Goal: Use online tool/utility: Utilize a website feature to perform a specific function

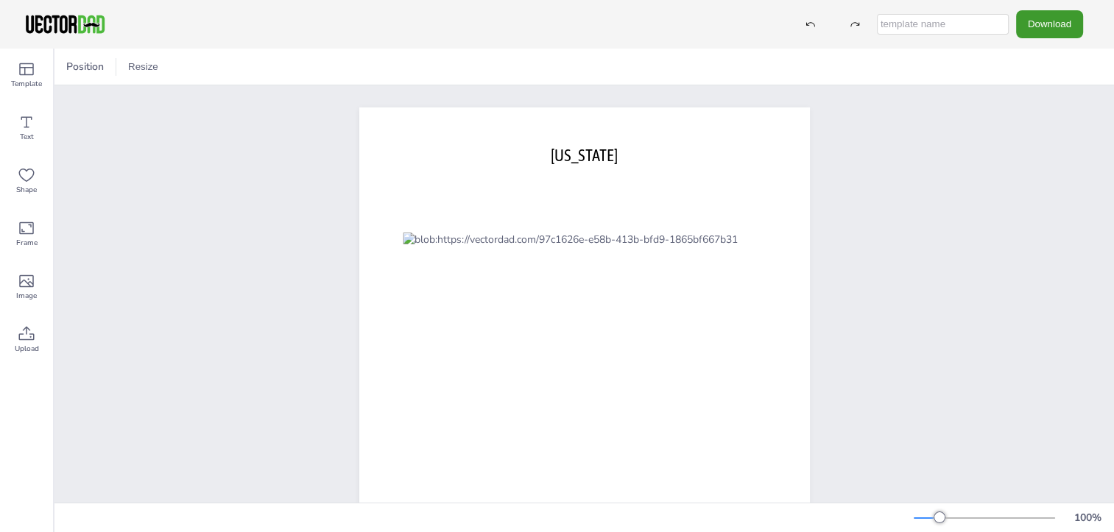
scroll to position [83, 0]
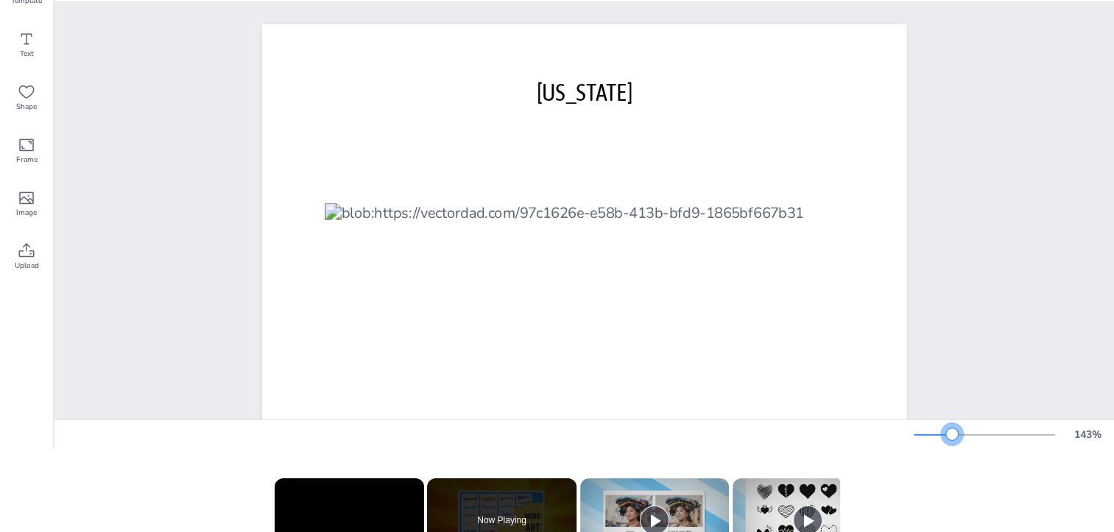
drag, startPoint x: 951, startPoint y: 443, endPoint x: 963, endPoint y: 452, distance: 15.3
click at [963, 447] on div "143 %" at bounding box center [1011, 435] width 194 height 24
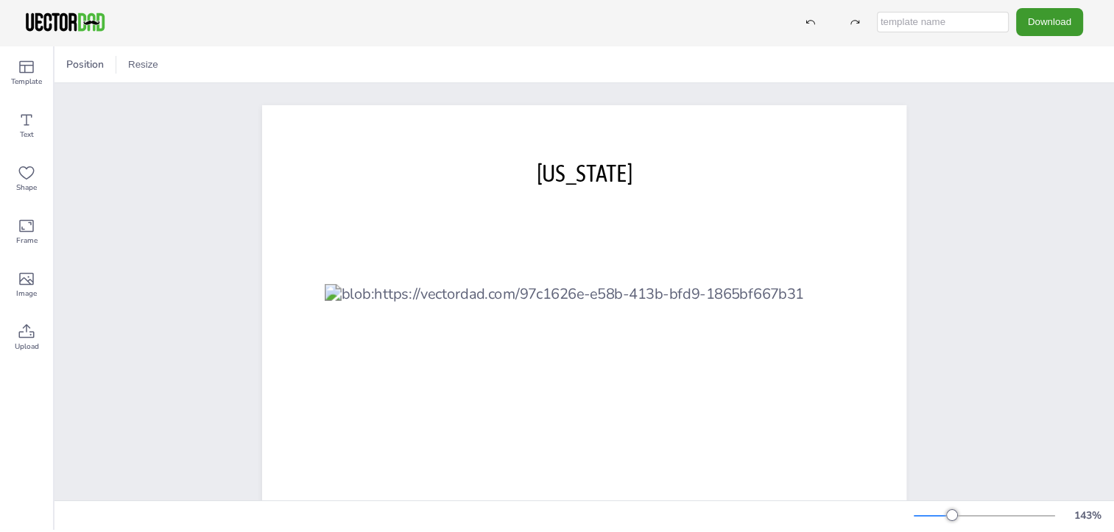
scroll to position [0, 0]
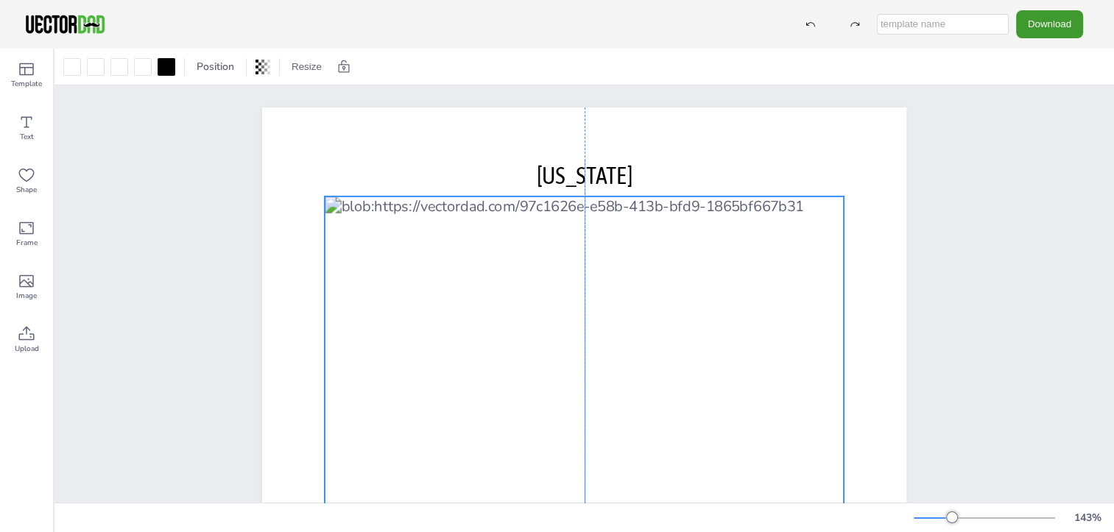
drag, startPoint x: 702, startPoint y: 295, endPoint x: 703, endPoint y: 205, distance: 89.9
click at [703, 205] on div at bounding box center [584, 434] width 519 height 475
drag, startPoint x: 681, startPoint y: 152, endPoint x: 679, endPoint y: 143, distance: 9.8
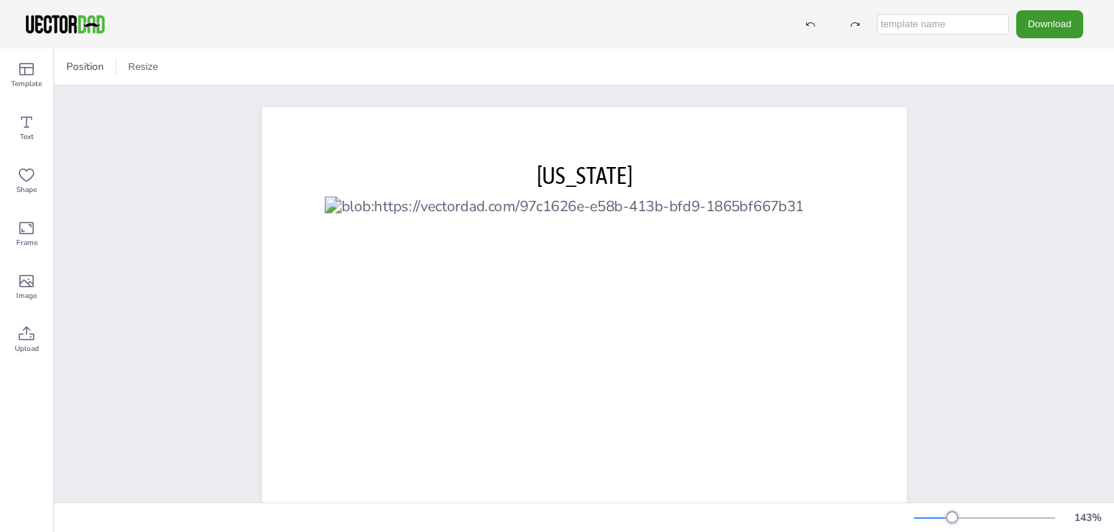
click at [945, 524] on div at bounding box center [984, 519] width 141 height 12
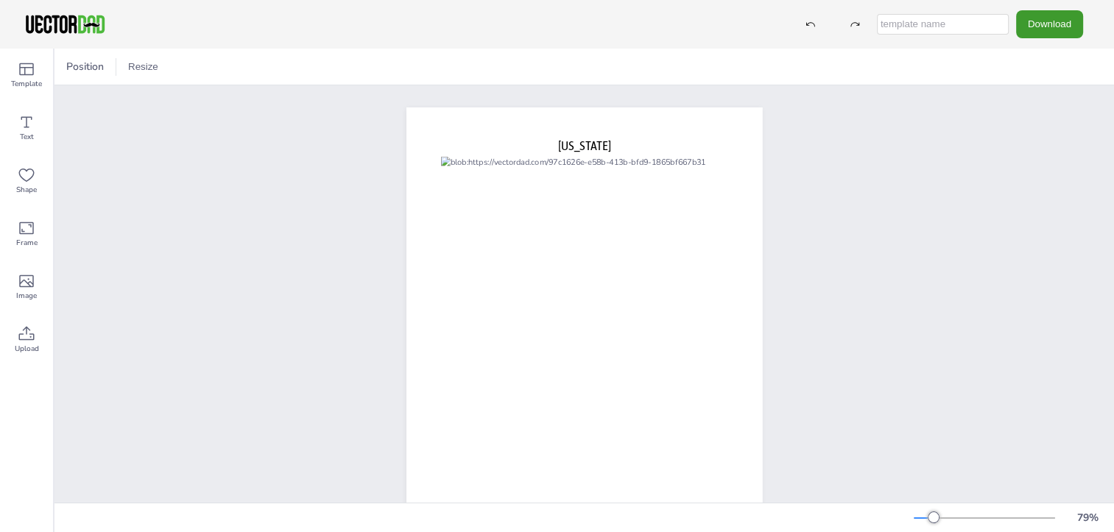
click at [967, 524] on div at bounding box center [984, 519] width 141 height 12
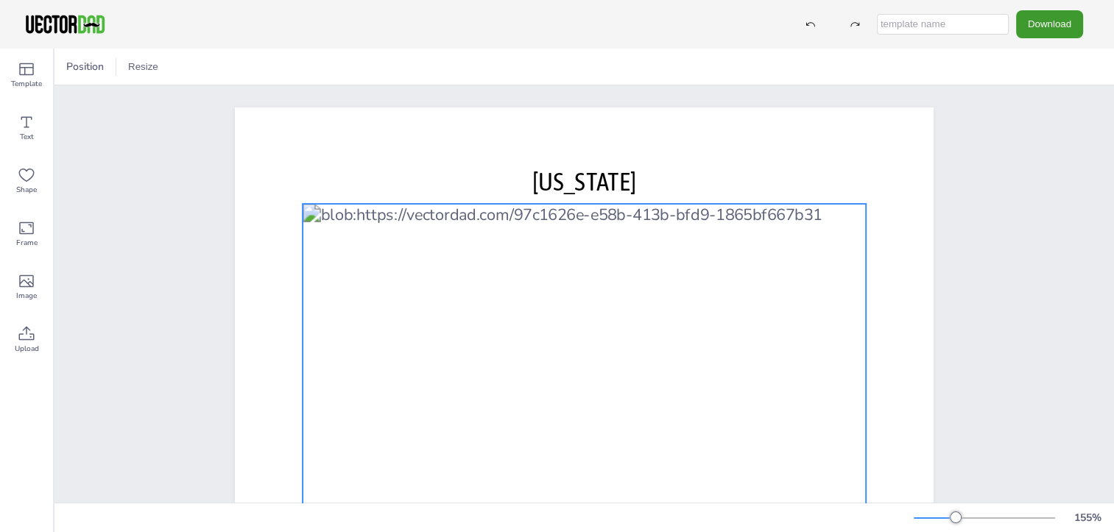
click at [468, 218] on div at bounding box center [584, 462] width 563 height 516
click at [603, 175] on icon at bounding box center [608, 175] width 12 height 2
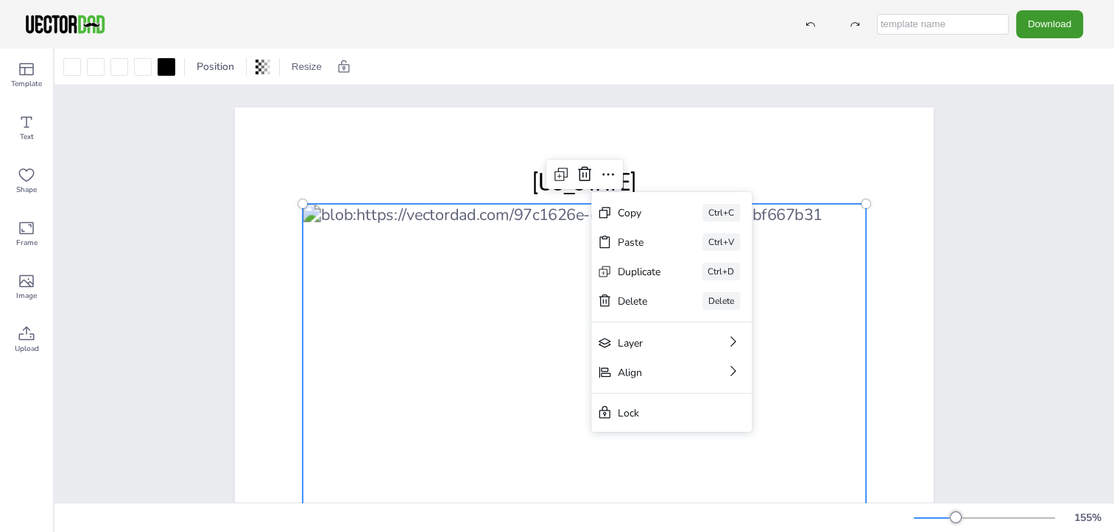
click at [469, 219] on div at bounding box center [584, 462] width 563 height 516
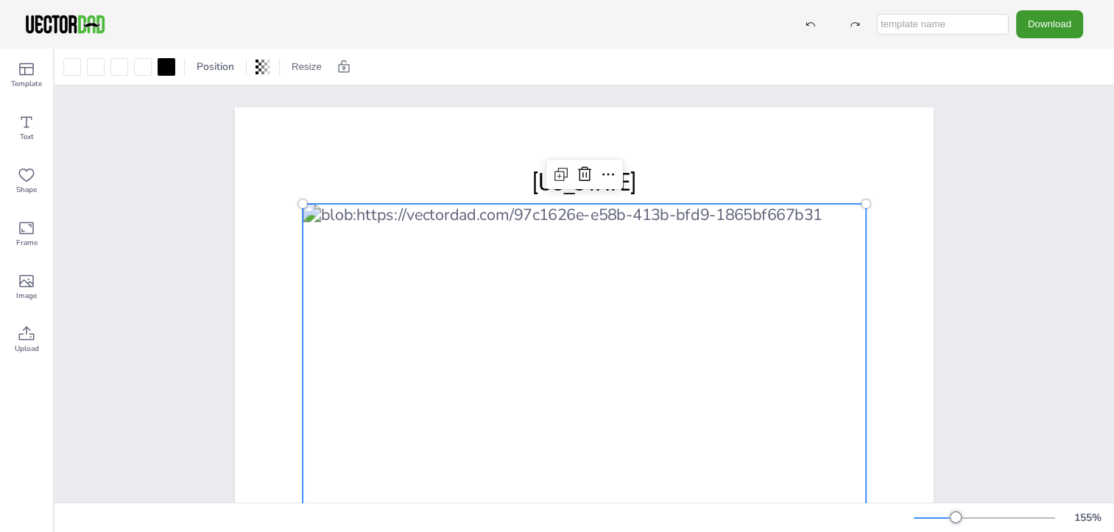
click at [469, 219] on div at bounding box center [584, 462] width 563 height 516
click at [167, 69] on div at bounding box center [167, 67] width 18 height 18
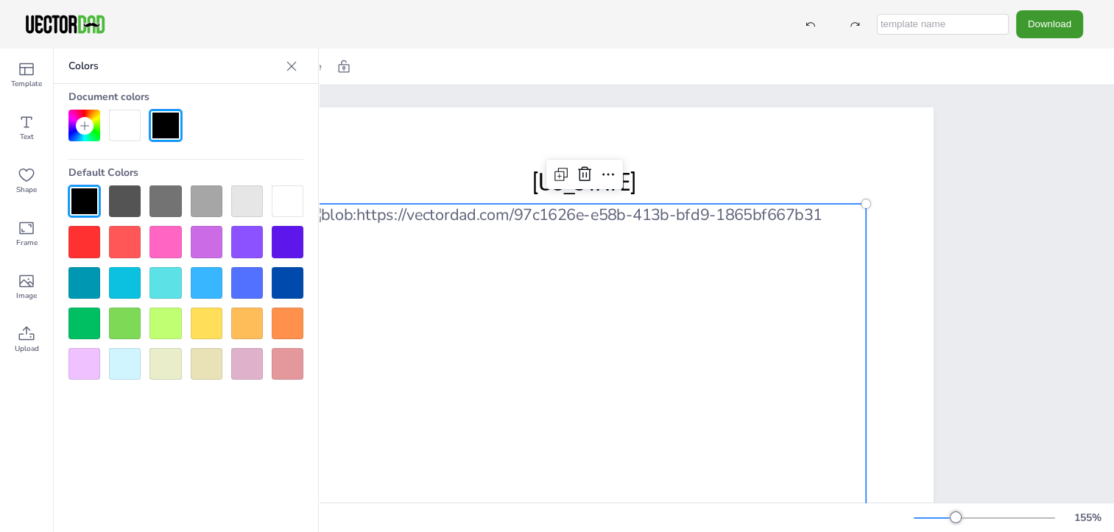
click at [82, 242] on div at bounding box center [84, 242] width 32 height 32
click at [171, 118] on div at bounding box center [166, 126] width 32 height 32
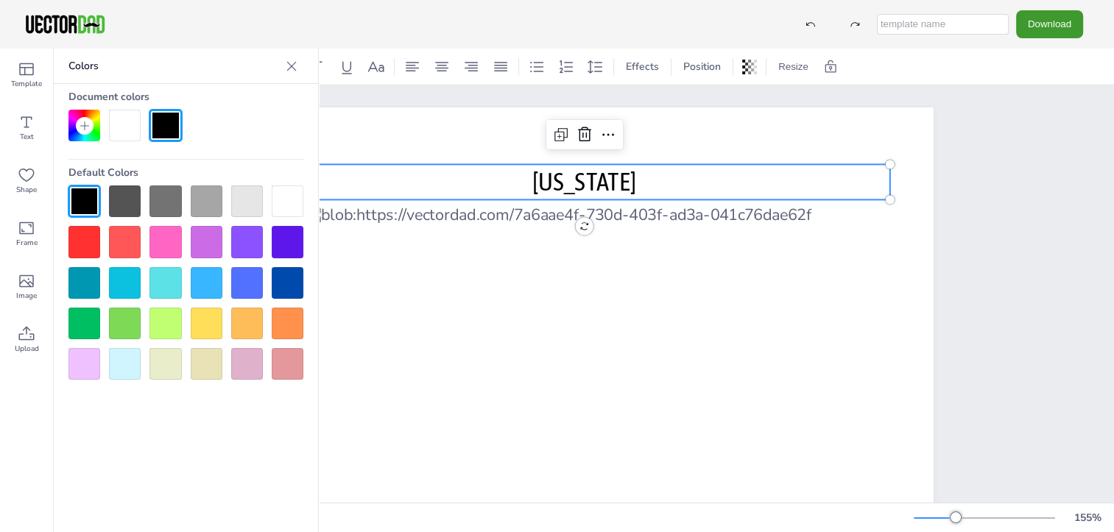
click at [409, 176] on p "[US_STATE]" at bounding box center [584, 181] width 612 height 35
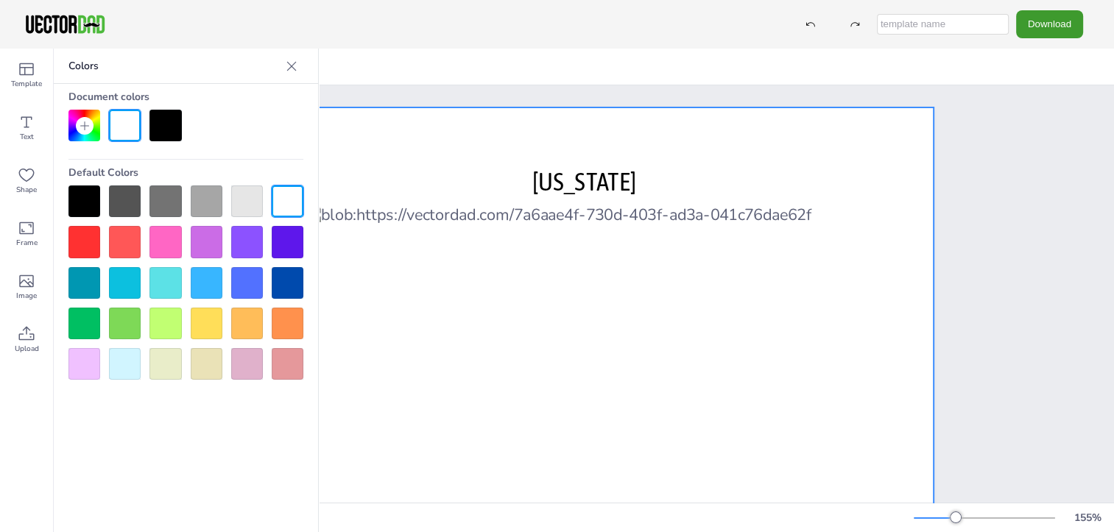
click at [295, 68] on icon at bounding box center [291, 66] width 15 height 15
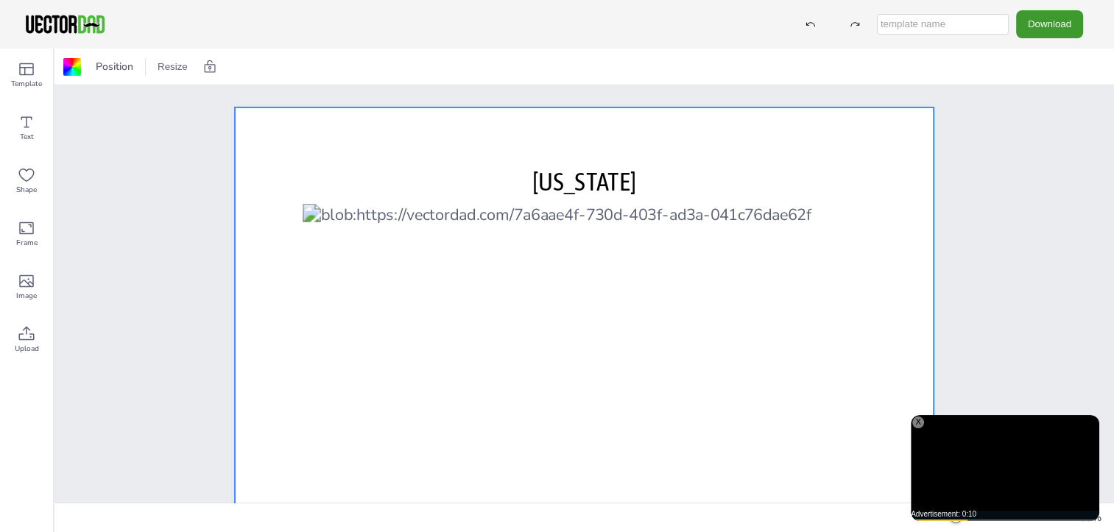
click at [921, 419] on div "X" at bounding box center [919, 423] width 12 height 12
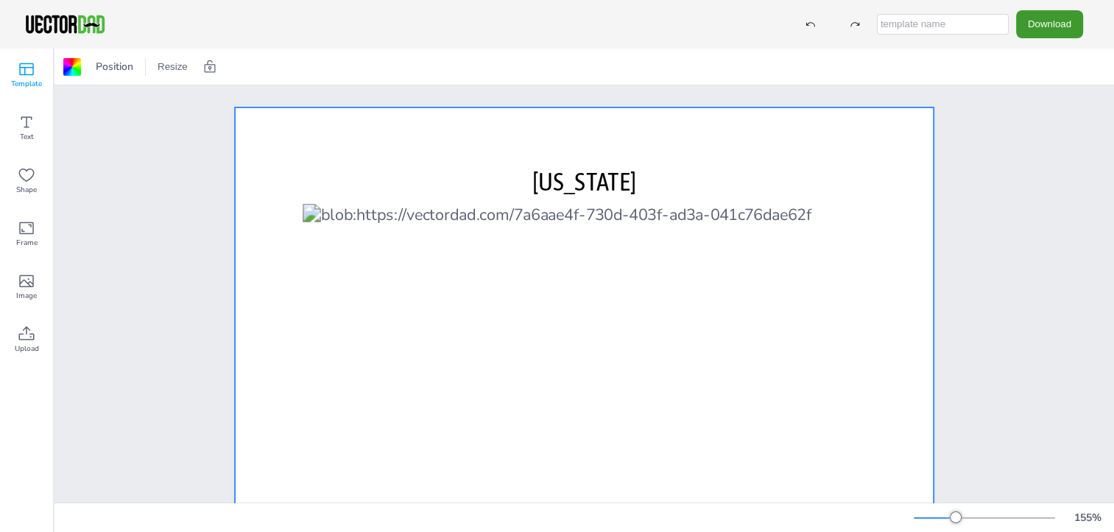
click at [29, 86] on span "Template" at bounding box center [26, 84] width 31 height 12
